Goal: Use online tool/utility: Utilize a website feature to perform a specific function

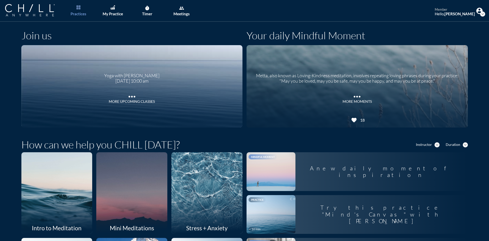
click at [477, 10] on img at bounding box center [480, 11] width 6 height 6
click at [465, 27] on link "Settings" at bounding box center [466, 24] width 39 height 9
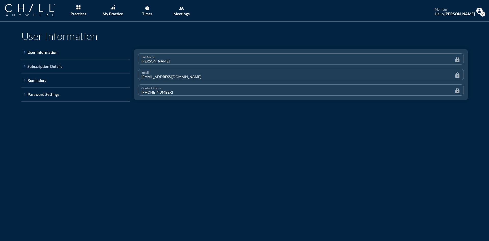
click at [22, 67] on icon "keyboard_arrow_right" at bounding box center [24, 66] width 6 height 6
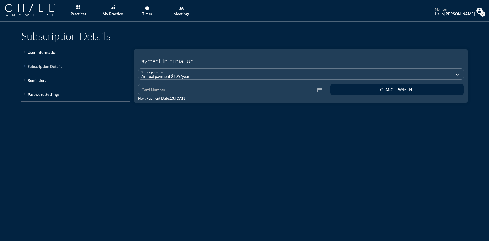
type input "**** **** **** 0401"
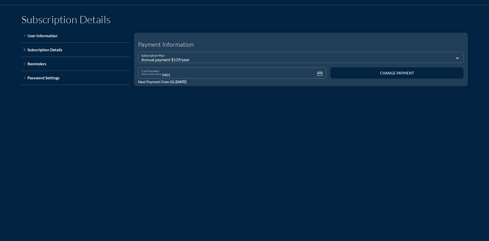
scroll to position [25, 0]
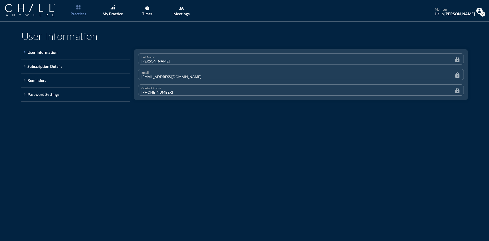
click at [82, 10] on link "Practices" at bounding box center [78, 11] width 27 height 22
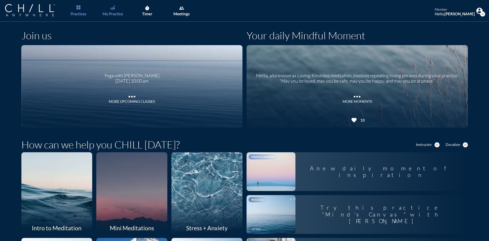
click at [119, 13] on div "My Practice" at bounding box center [113, 13] width 20 height 5
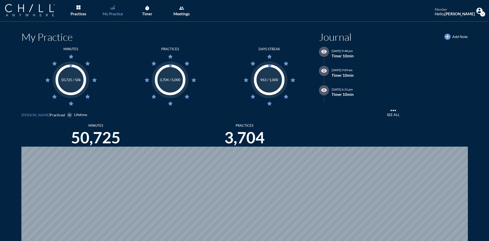
scroll to position [241, 485]
drag, startPoint x: 121, startPoint y: 14, endPoint x: 134, endPoint y: 27, distance: 17.8
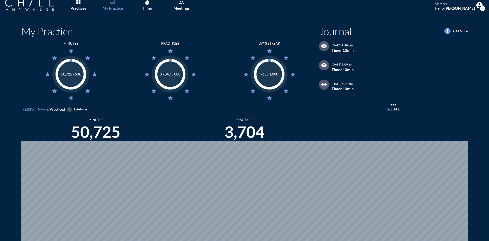
scroll to position [0, 0]
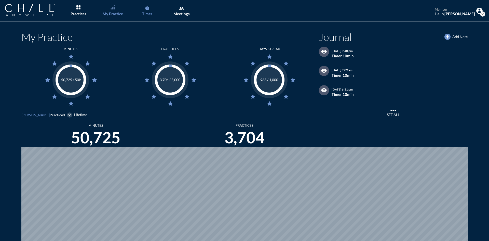
click at [147, 13] on div "Timer" at bounding box center [147, 13] width 10 height 5
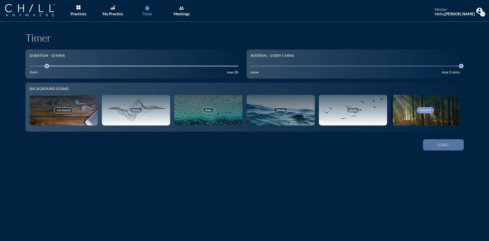
click at [439, 141] on button "Start" at bounding box center [443, 144] width 41 height 11
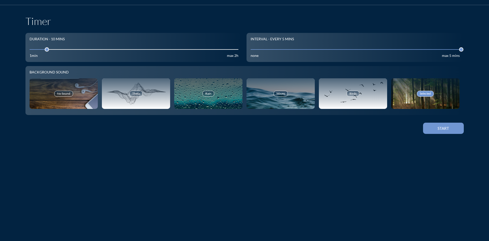
scroll to position [25, 0]
